Goal: Transaction & Acquisition: Book appointment/travel/reservation

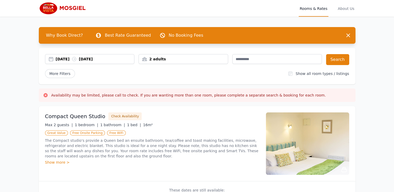
click at [73, 59] on div "[DATE] [DATE]" at bounding box center [95, 59] width 79 height 5
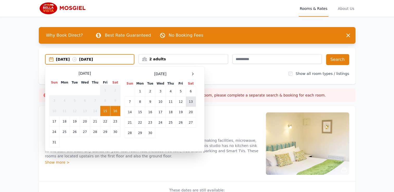
click at [191, 100] on td "13" at bounding box center [191, 102] width 10 height 10
click at [139, 110] on td "15" at bounding box center [140, 112] width 10 height 10
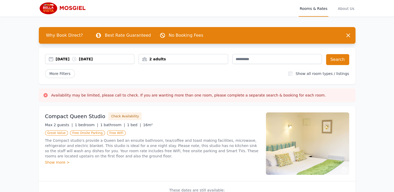
click at [173, 59] on div "2 adults" at bounding box center [183, 59] width 89 height 5
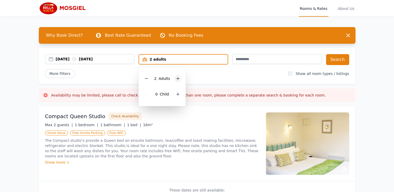
click at [177, 77] on icon at bounding box center [178, 79] width 4 height 4
click at [334, 59] on button "Search" at bounding box center [337, 59] width 23 height 11
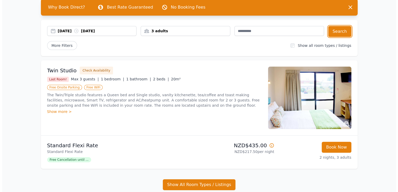
scroll to position [28, 0]
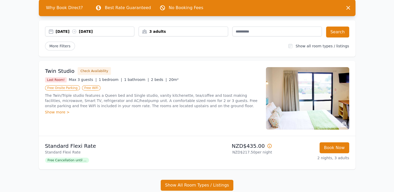
click at [305, 93] on img at bounding box center [307, 98] width 83 height 63
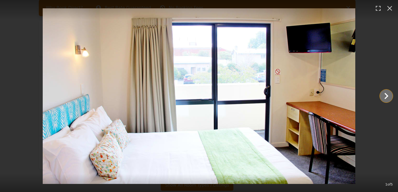
click at [386, 98] on icon "Show slide 2 of 5" at bounding box center [387, 96] width 4 height 6
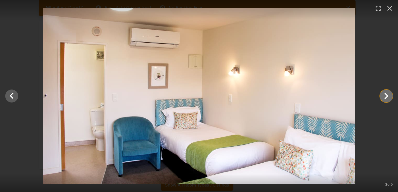
click at [386, 97] on icon "Show slide 3 of 5" at bounding box center [386, 96] width 13 height 13
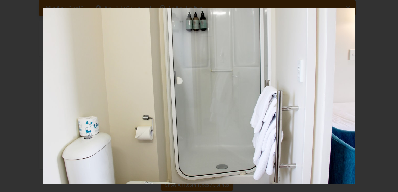
click at [386, 97] on icon "Show slide 4 of 5" at bounding box center [386, 96] width 13 height 13
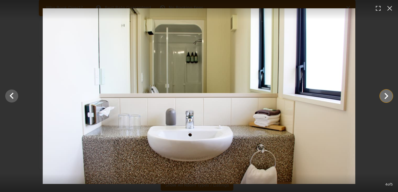
click at [386, 97] on icon "Show slide 5 of 5" at bounding box center [386, 96] width 13 height 13
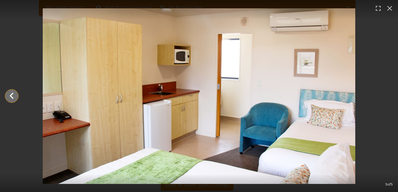
click at [12, 97] on icon "Show slide 4 of 5" at bounding box center [12, 96] width 4 height 6
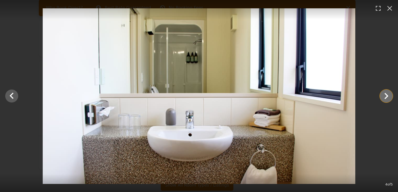
click at [388, 92] on icon "Show slide 5 of 5" at bounding box center [386, 96] width 13 height 13
